Goal: Communication & Community: Answer question/provide support

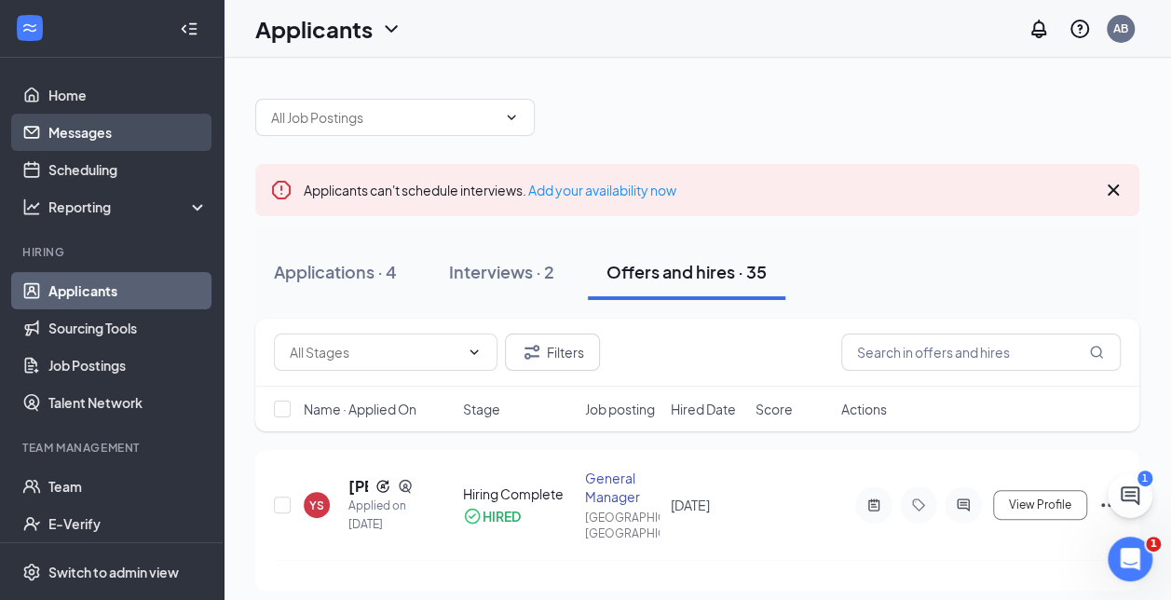
click at [99, 142] on link "Messages" at bounding box center [127, 132] width 159 height 37
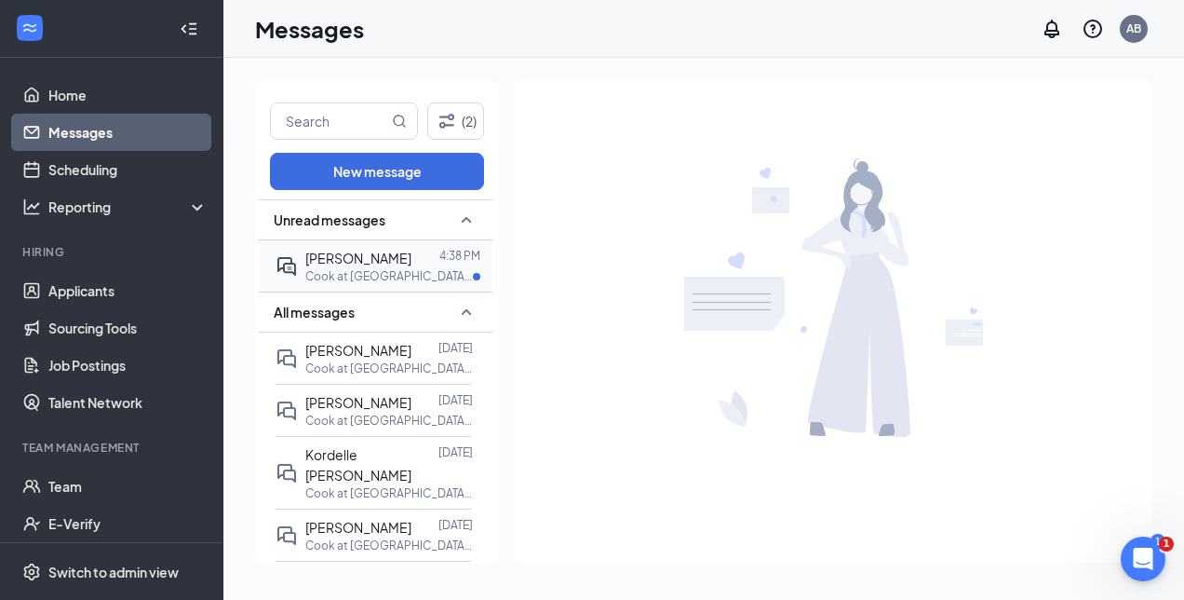
click at [345, 284] on p "Cook at [GEOGRAPHIC_DATA], [GEOGRAPHIC_DATA]" at bounding box center [389, 276] width 168 height 16
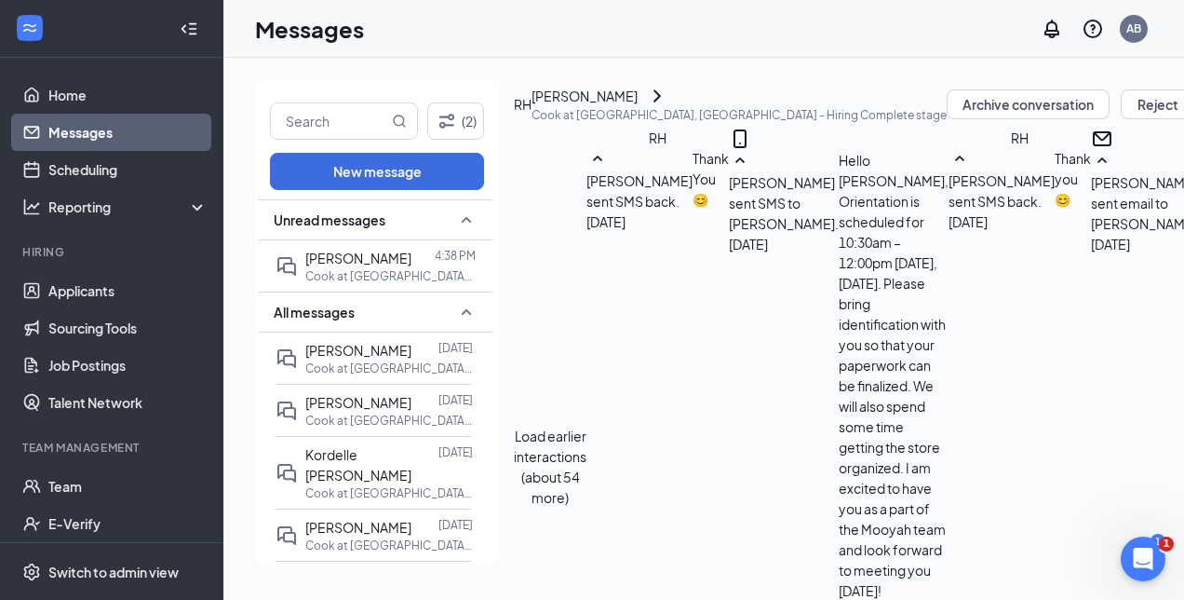
scroll to position [2011, 0]
click at [77, 91] on link "Home" at bounding box center [127, 94] width 159 height 37
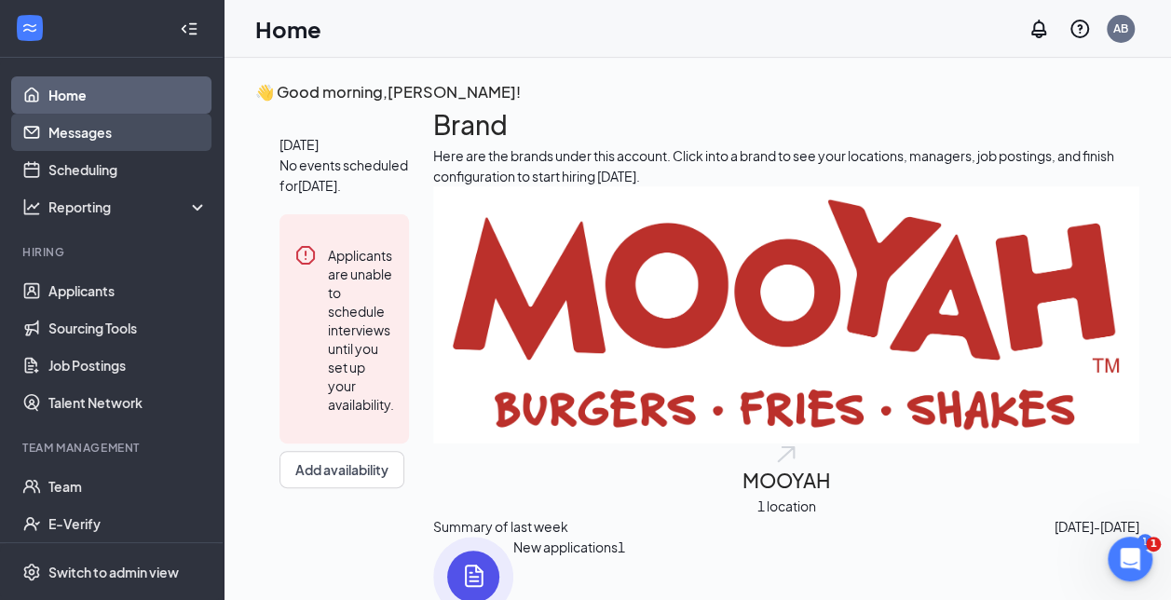
click at [110, 140] on link "Messages" at bounding box center [127, 132] width 159 height 37
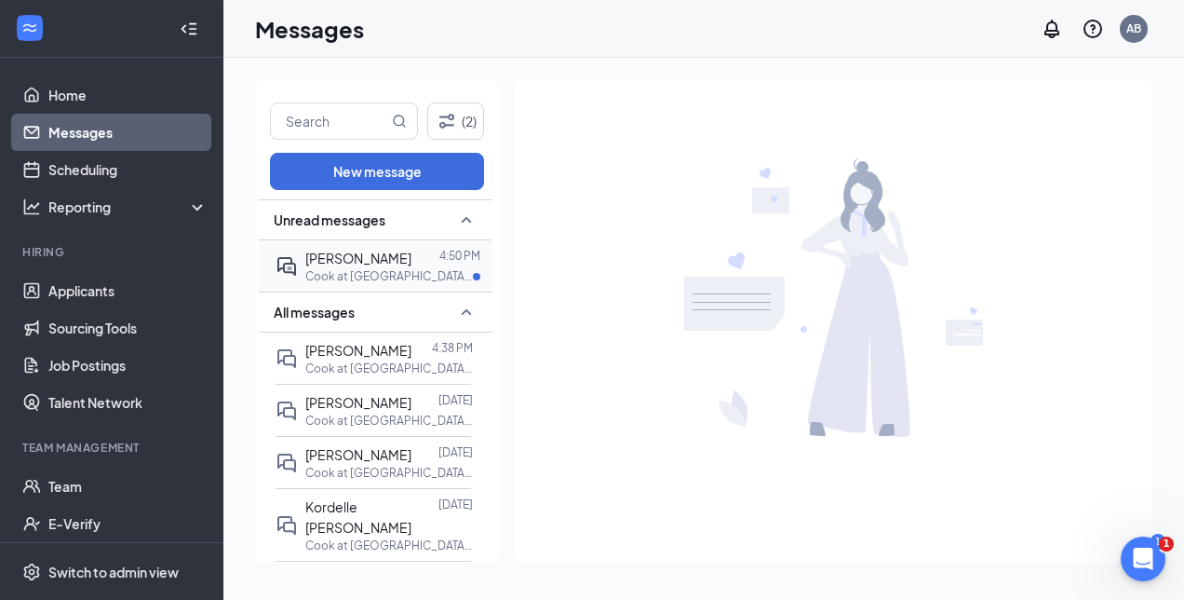
click at [340, 269] on p "Cook at [GEOGRAPHIC_DATA], [GEOGRAPHIC_DATA]" at bounding box center [389, 276] width 168 height 16
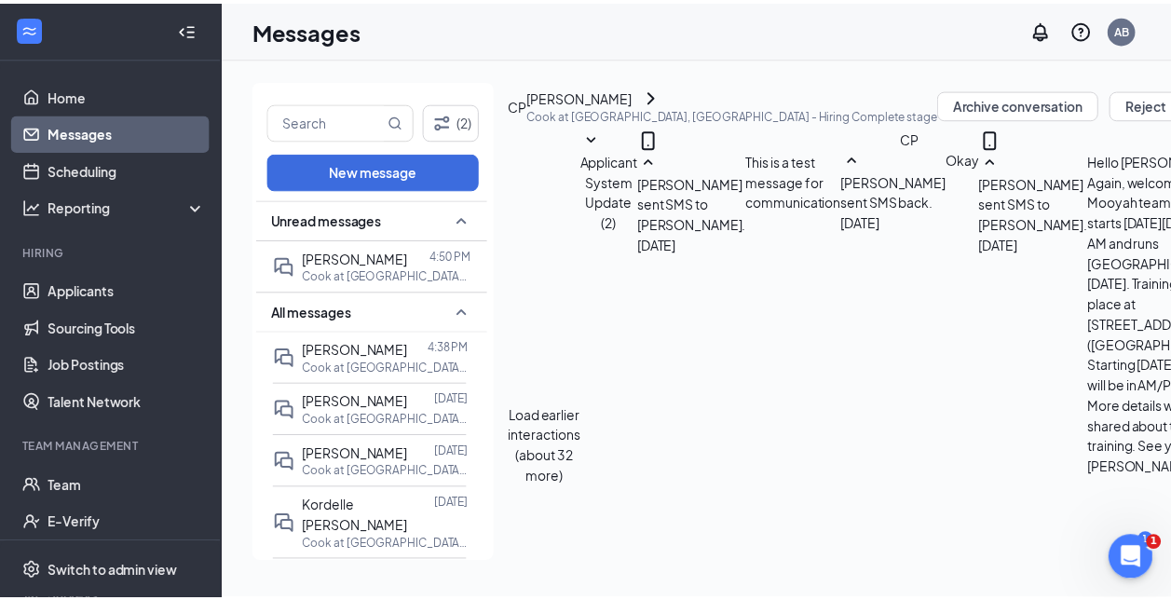
scroll to position [65, 0]
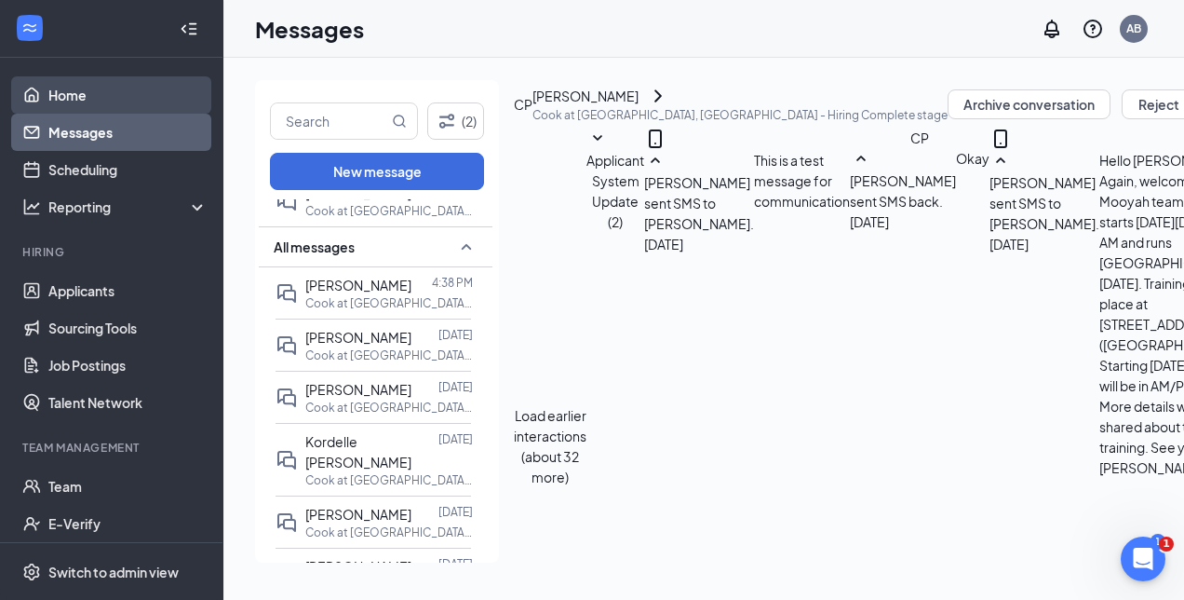
click at [74, 102] on link "Home" at bounding box center [127, 94] width 159 height 37
